Goal: Find contact information: Find contact information

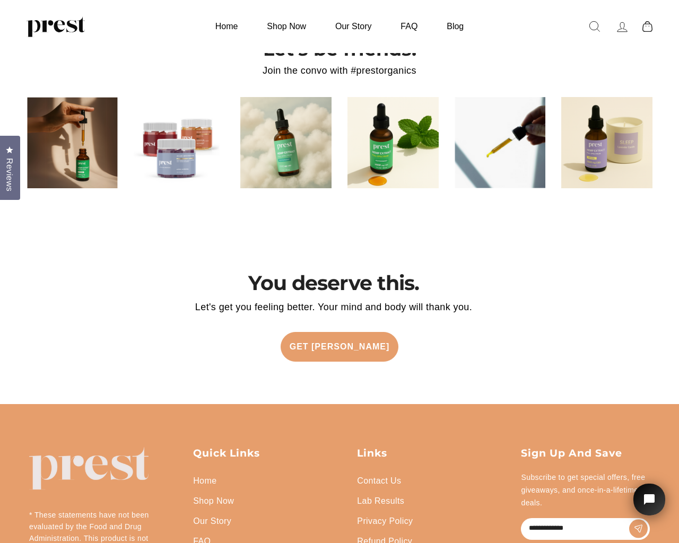
scroll to position [2219, 0]
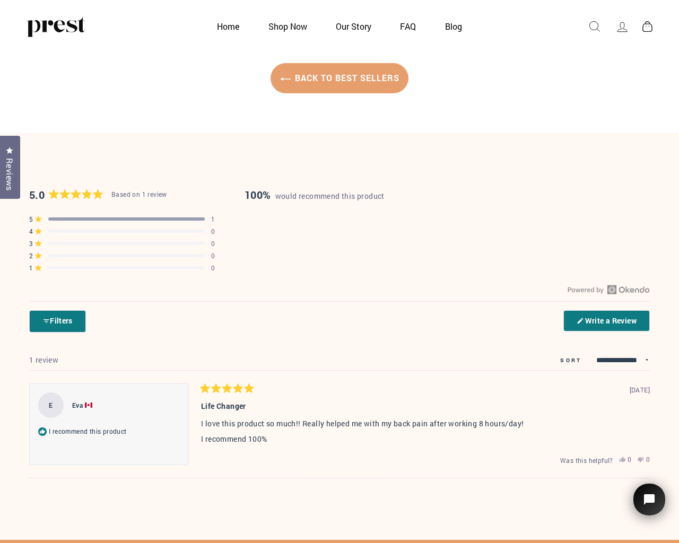
scroll to position [762, 0]
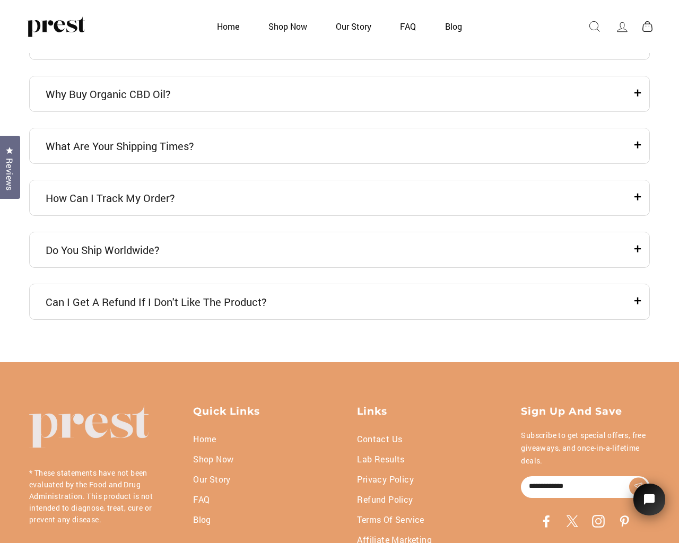
scroll to position [2972, 0]
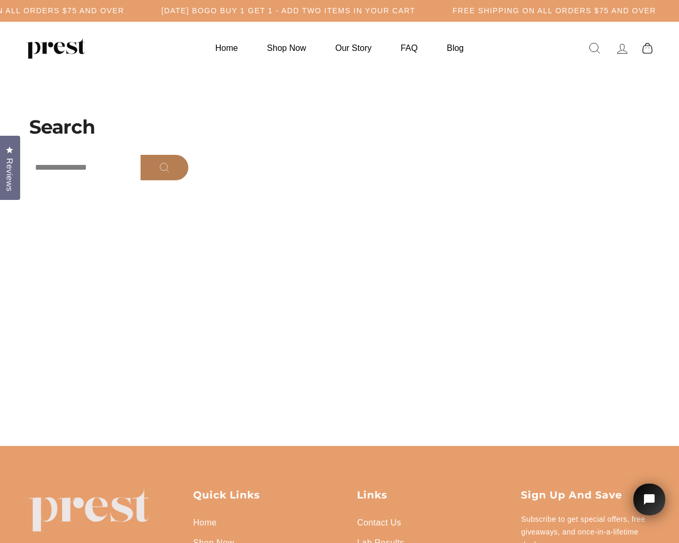
scroll to position [85, 0]
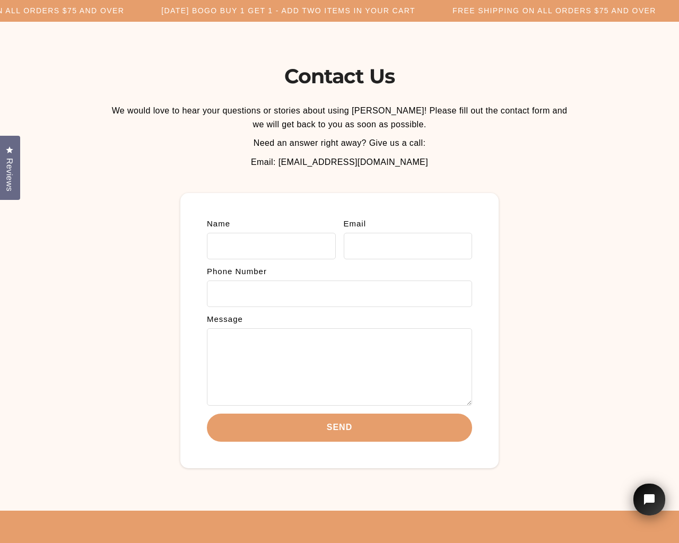
scroll to position [203, 0]
